Goal: Transaction & Acquisition: Book appointment/travel/reservation

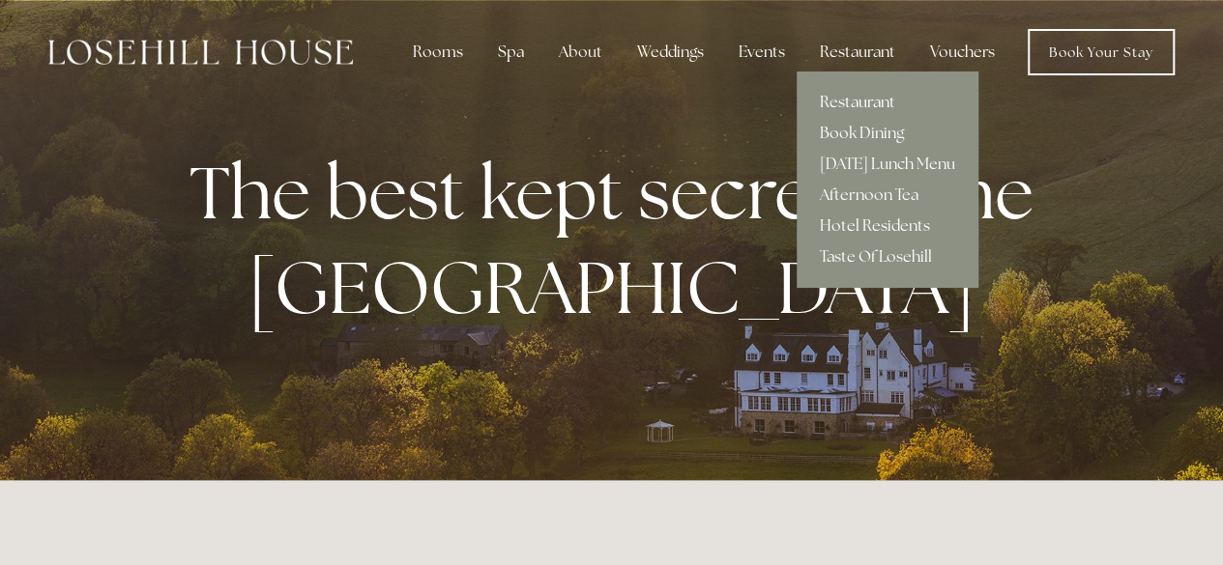
click at [830, 105] on link "Restaurant" at bounding box center [888, 102] width 182 height 31
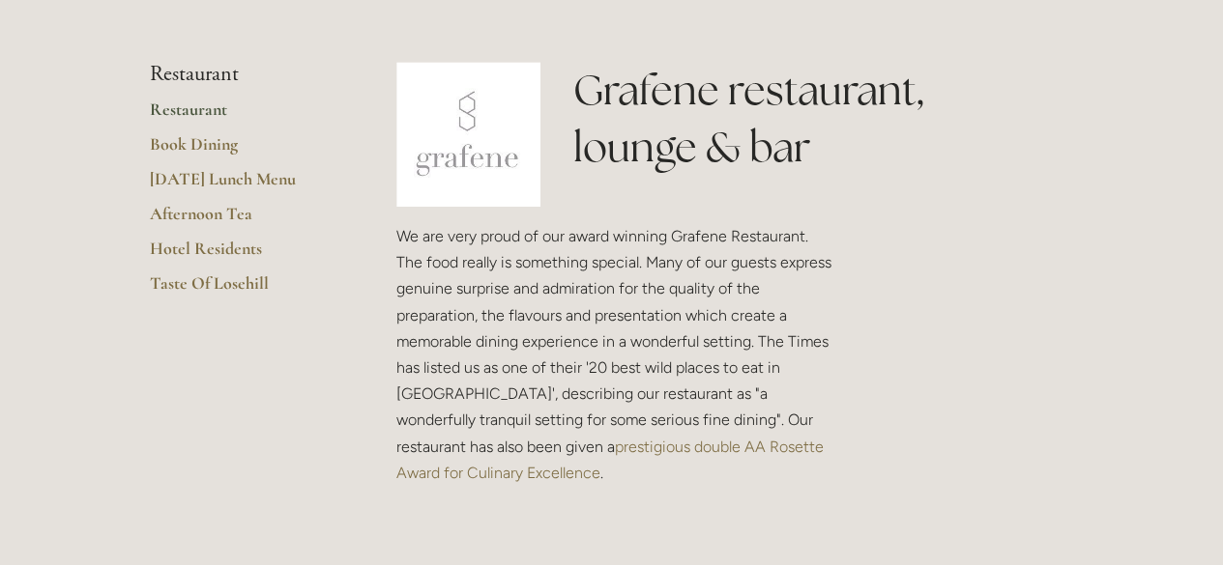
scroll to position [249, 0]
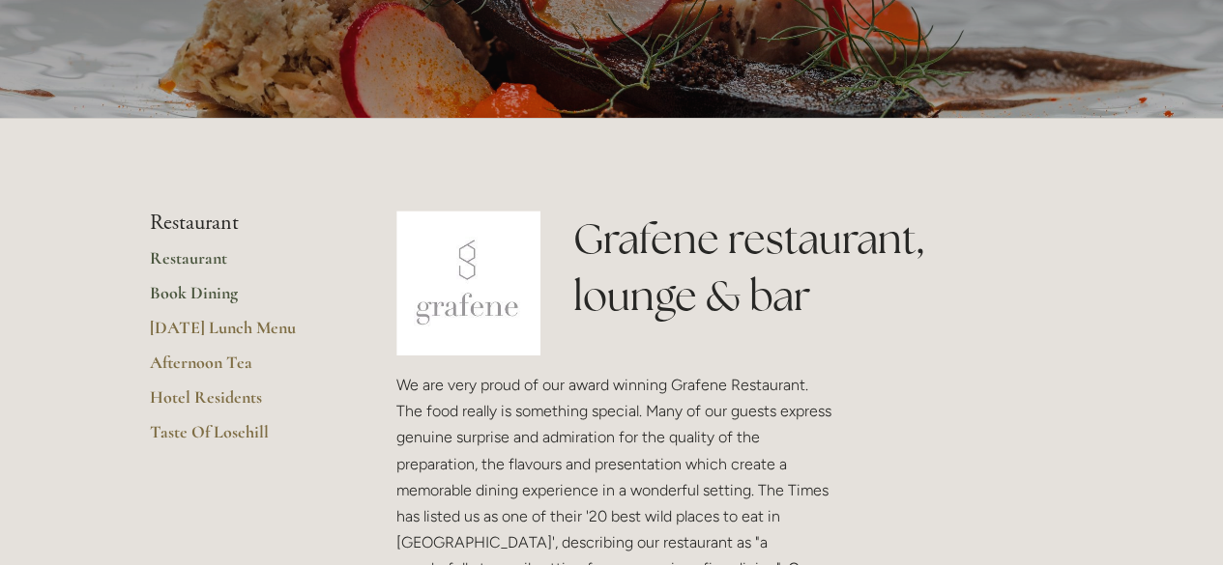
click at [211, 287] on link "Book Dining" at bounding box center [242, 299] width 185 height 35
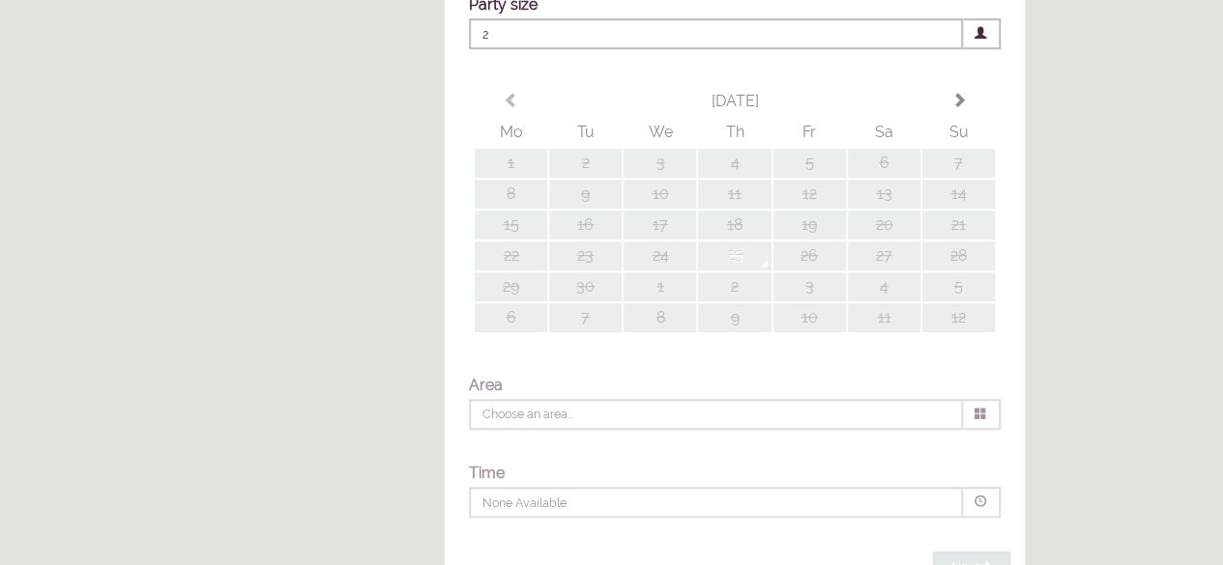
scroll to position [436, 0]
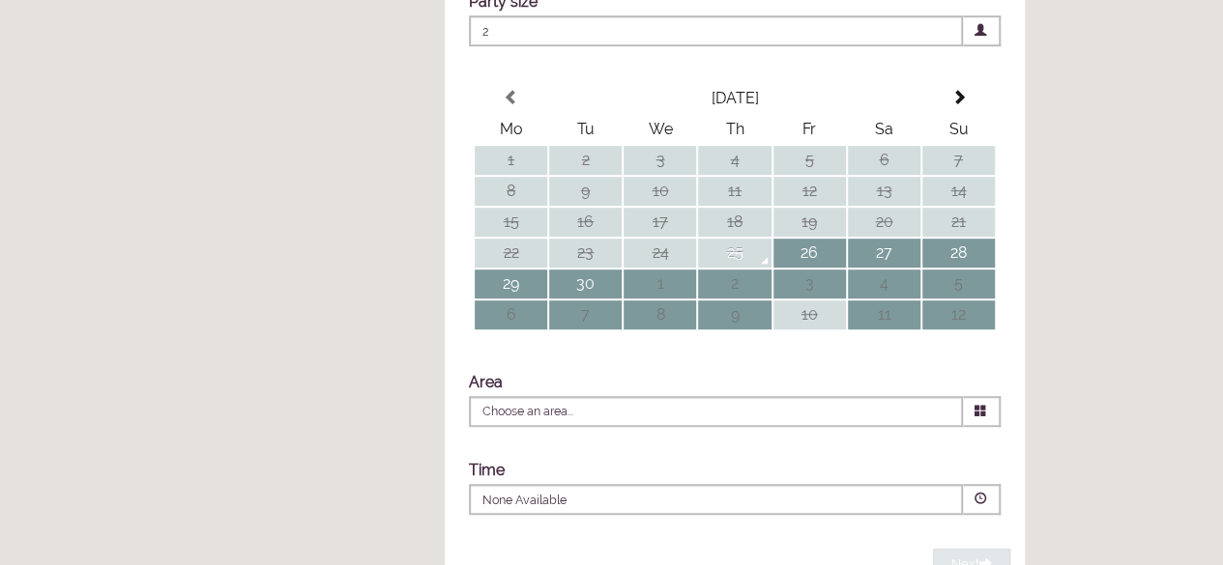
click at [547, 46] on span "2" at bounding box center [716, 30] width 494 height 31
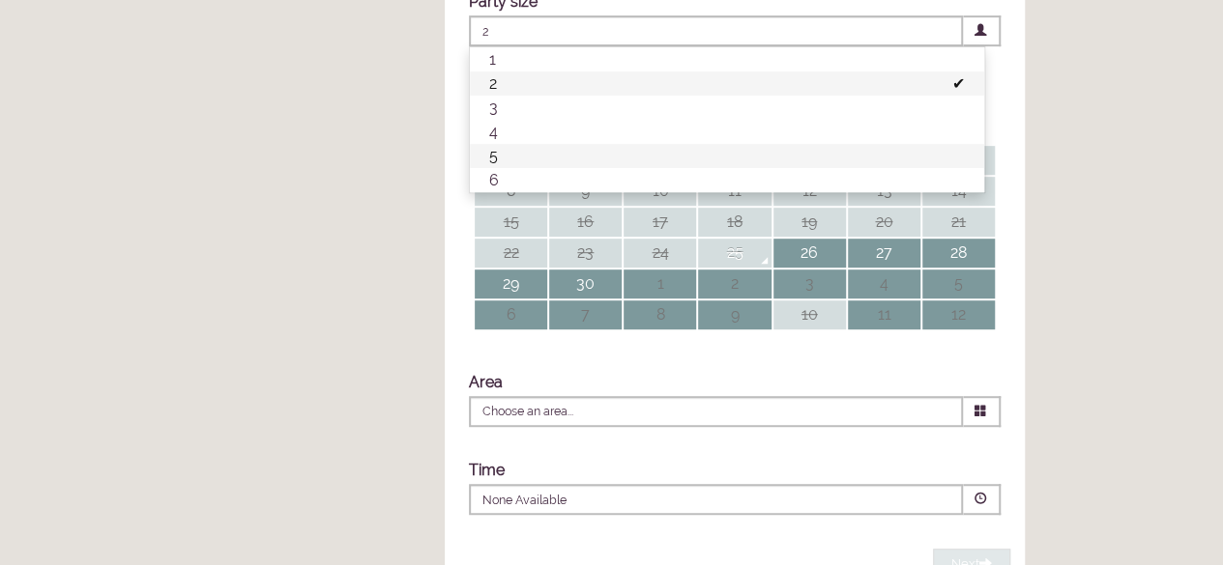
click at [512, 168] on li "5" at bounding box center [727, 156] width 514 height 24
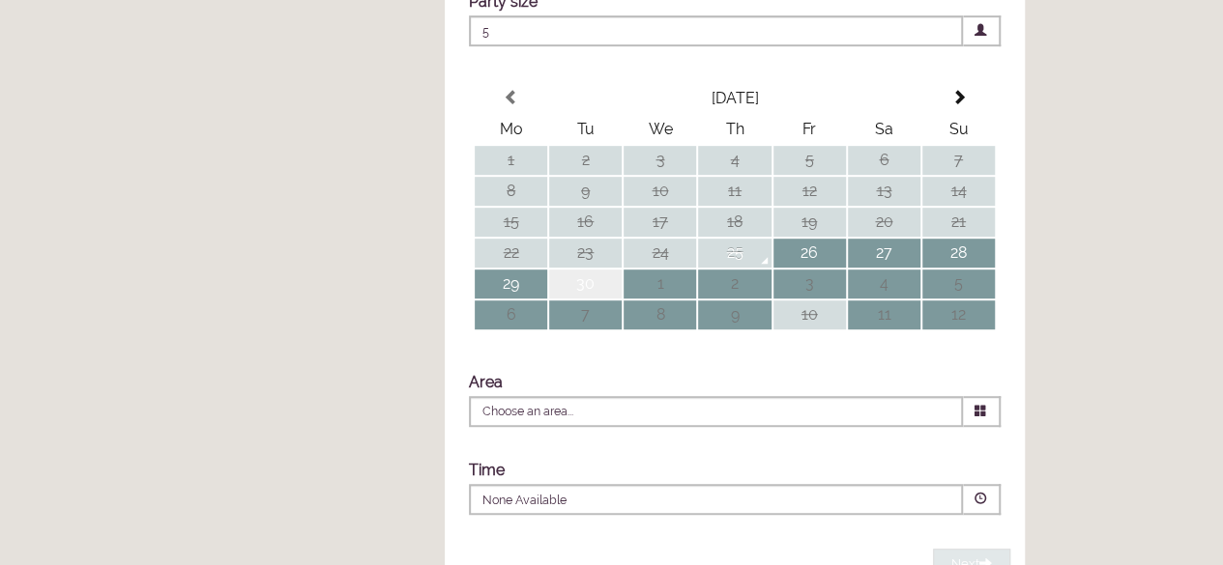
click at [582, 299] on td "30" at bounding box center [585, 284] width 72 height 29
type input "Any Area"
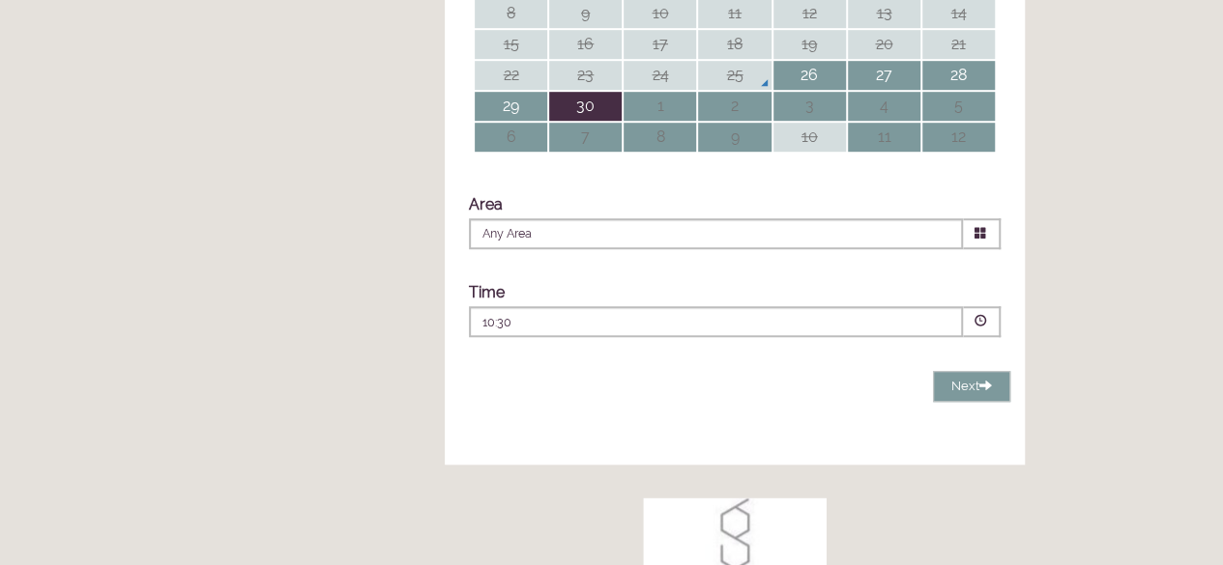
scroll to position [618, 0]
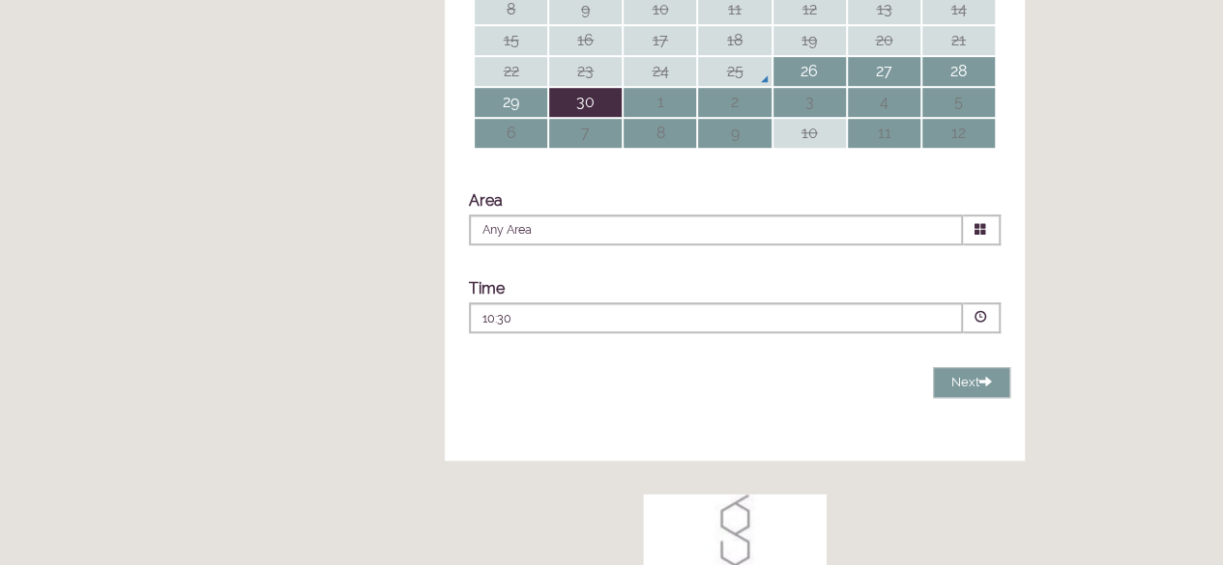
click at [623, 336] on div "10:30 Combined Shape Join Standby List" at bounding box center [715, 323] width 467 height 26
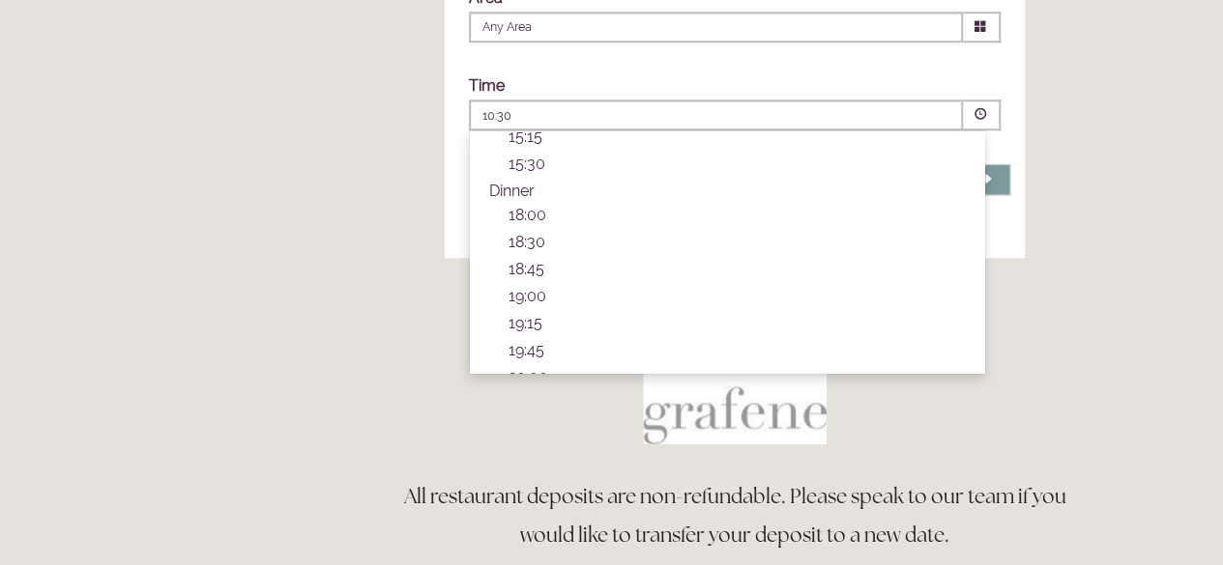
scroll to position [598, 0]
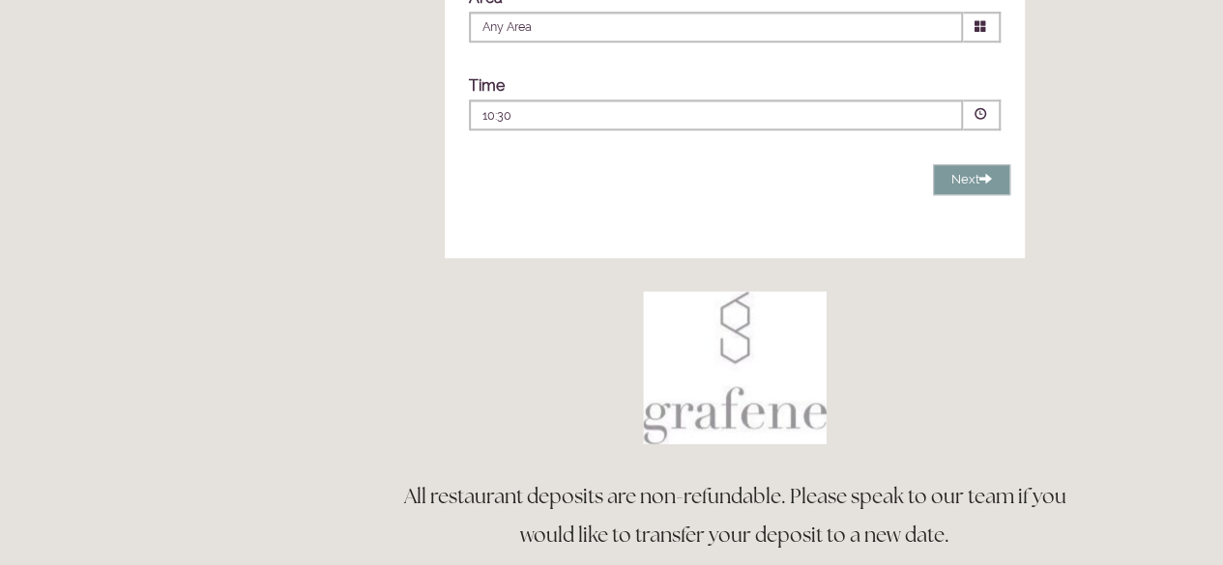
click at [186, 337] on main "Restaurant Restaurant Book Dining Sunday Lunch Menu Afternoon Tea Hotel Residen…" at bounding box center [612, 23] width 986 height 1478
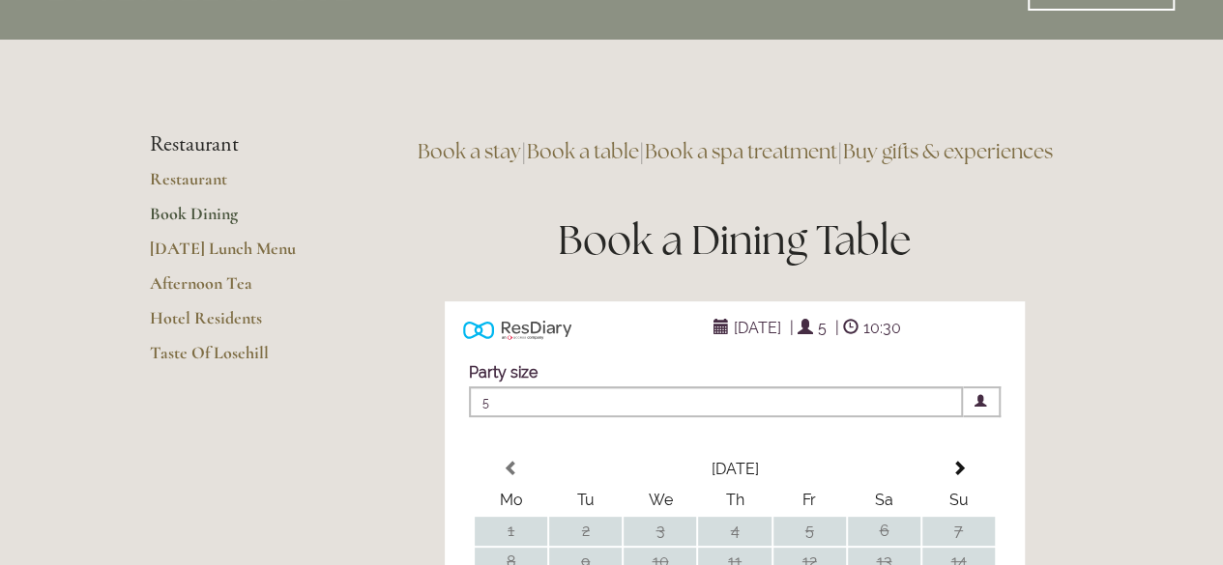
scroll to position [0, 0]
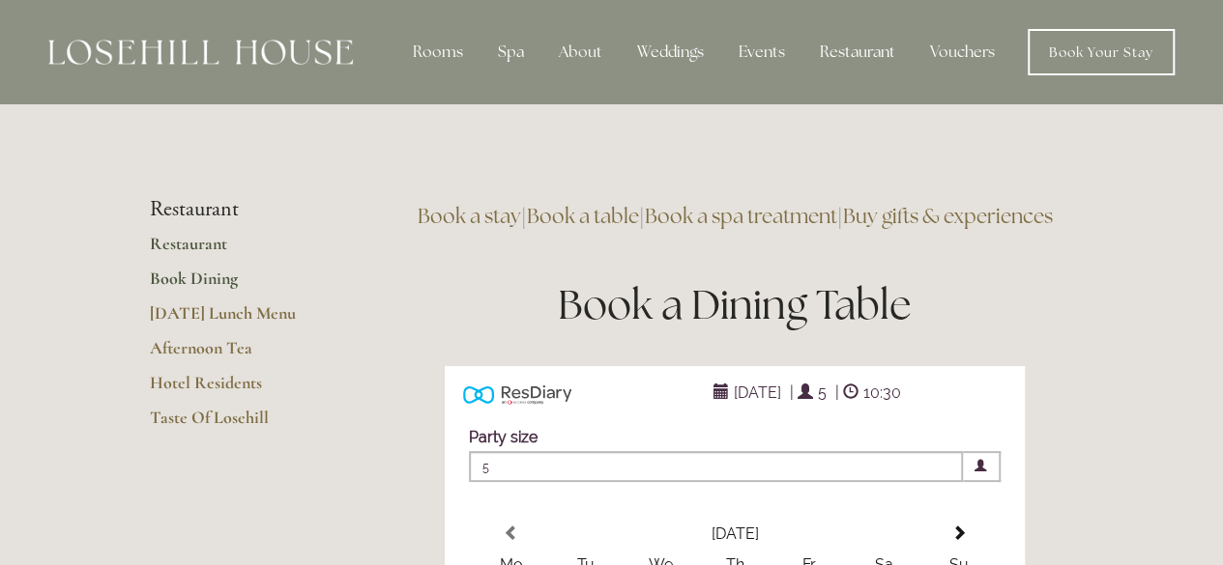
click at [216, 239] on link "Restaurant" at bounding box center [242, 250] width 185 height 35
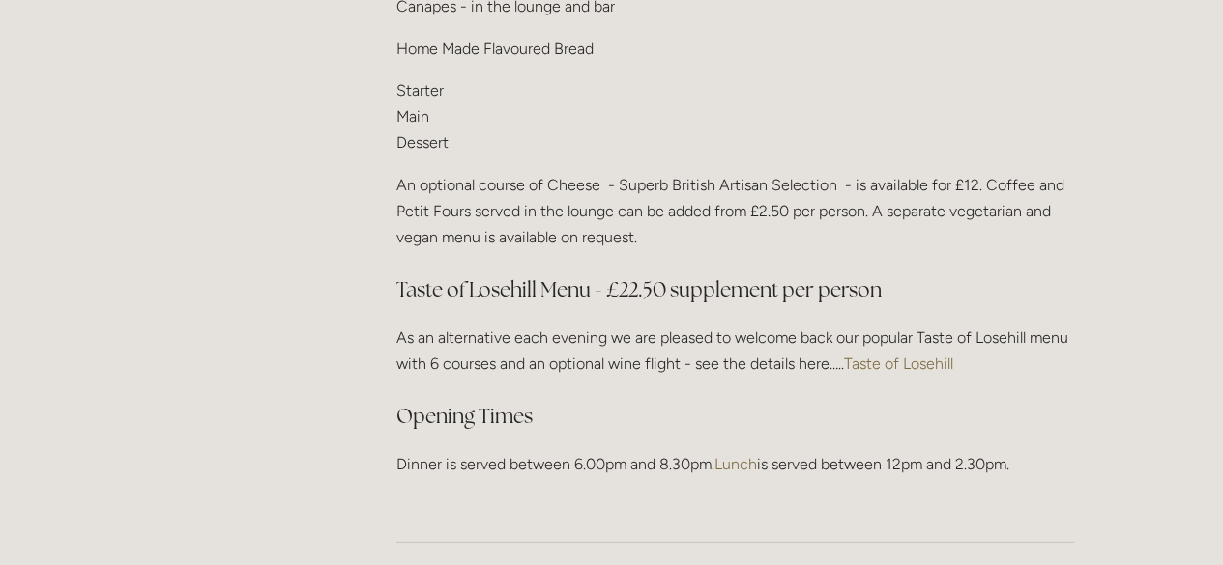
scroll to position [2535, 0]
click at [518, 362] on p "As an alternative each evening we are pleased to welcome back our popular Taste…" at bounding box center [735, 349] width 678 height 52
click at [517, 354] on p "As an alternative each evening we are pleased to welcome back our popular Taste…" at bounding box center [735, 349] width 678 height 52
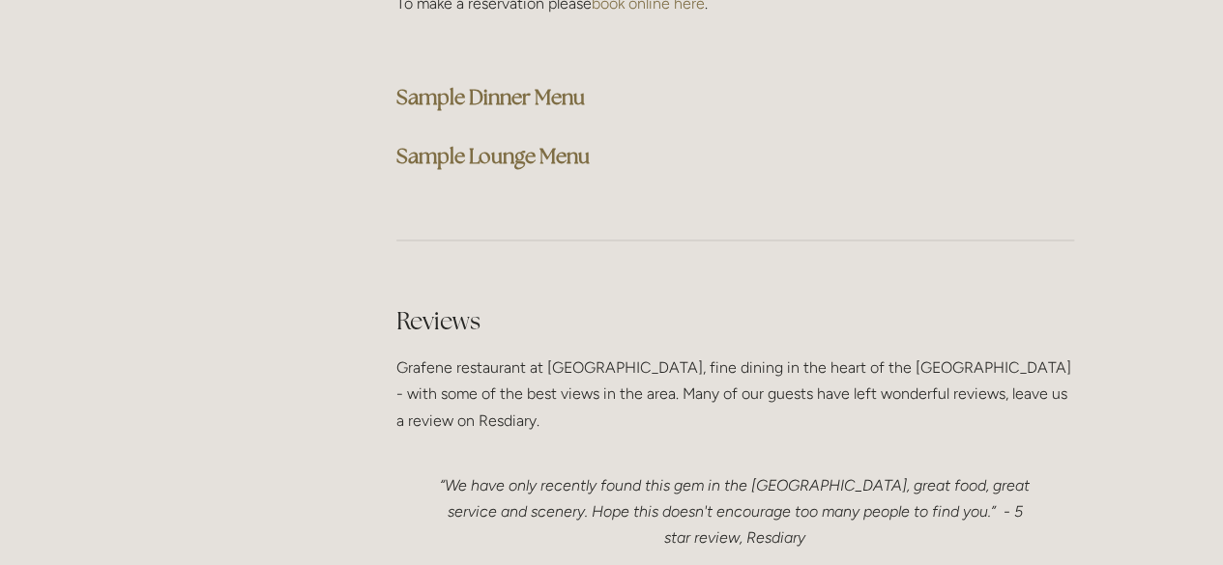
scroll to position [5136, 0]
click at [478, 83] on strong "Sample Dinner Menu" at bounding box center [490, 96] width 188 height 26
